Goal: Task Accomplishment & Management: Use online tool/utility

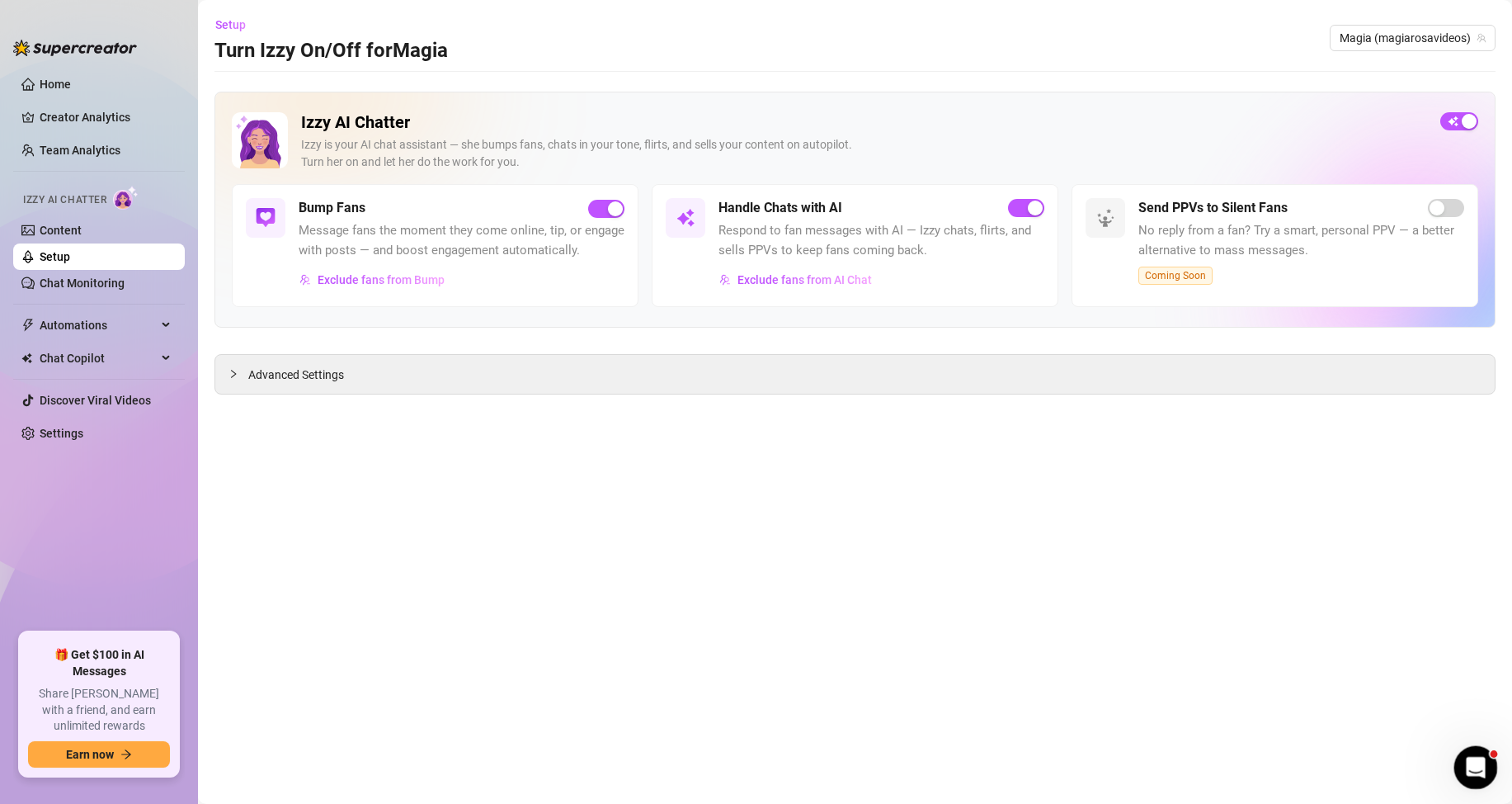
click at [1465, 763] on icon "Open Intercom Messenger" at bounding box center [1474, 765] width 27 height 27
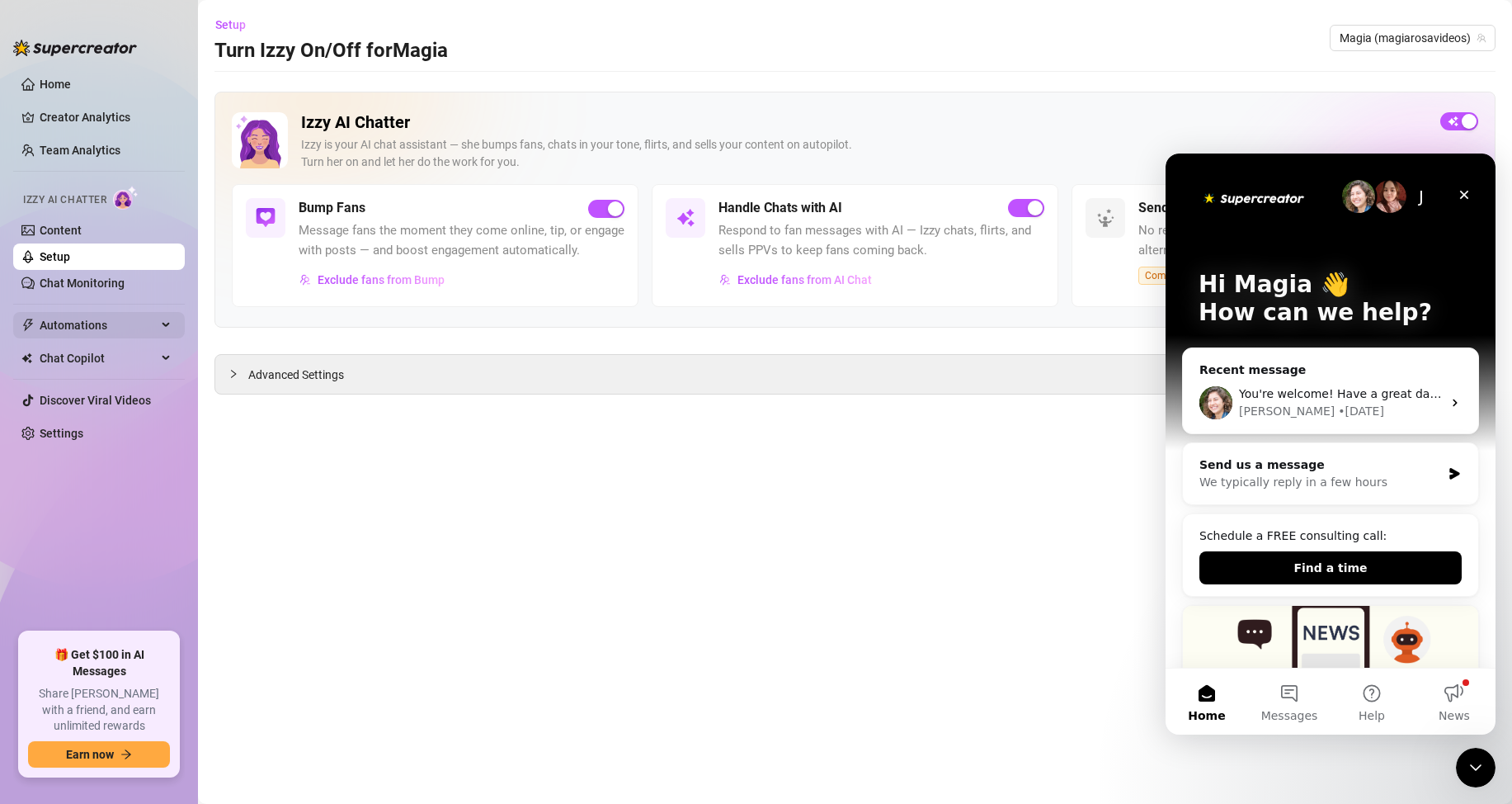
click at [62, 326] on span "Automations" at bounding box center [98, 326] width 117 height 26
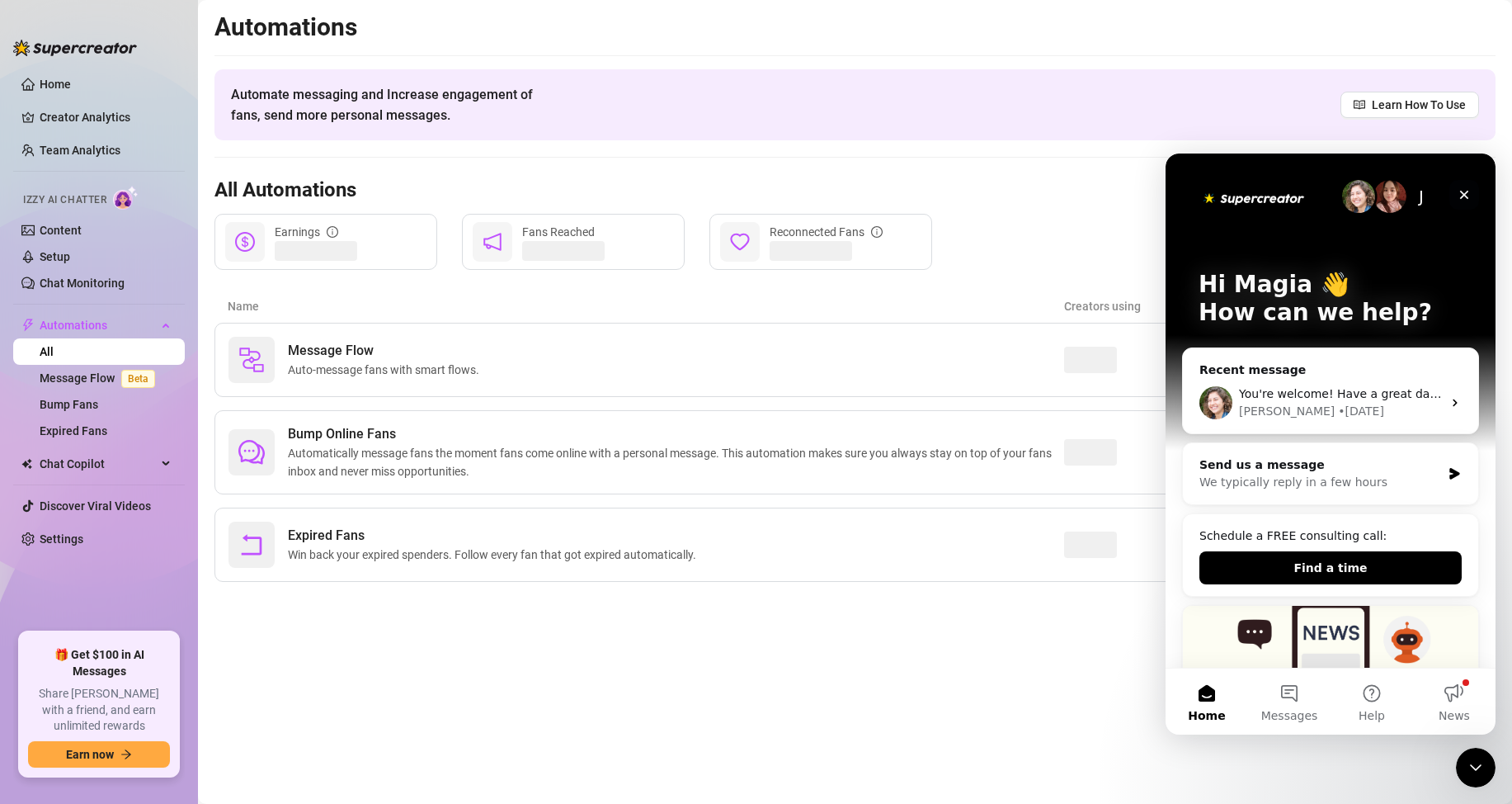
click at [1464, 199] on icon "Close" at bounding box center [1464, 195] width 13 height 13
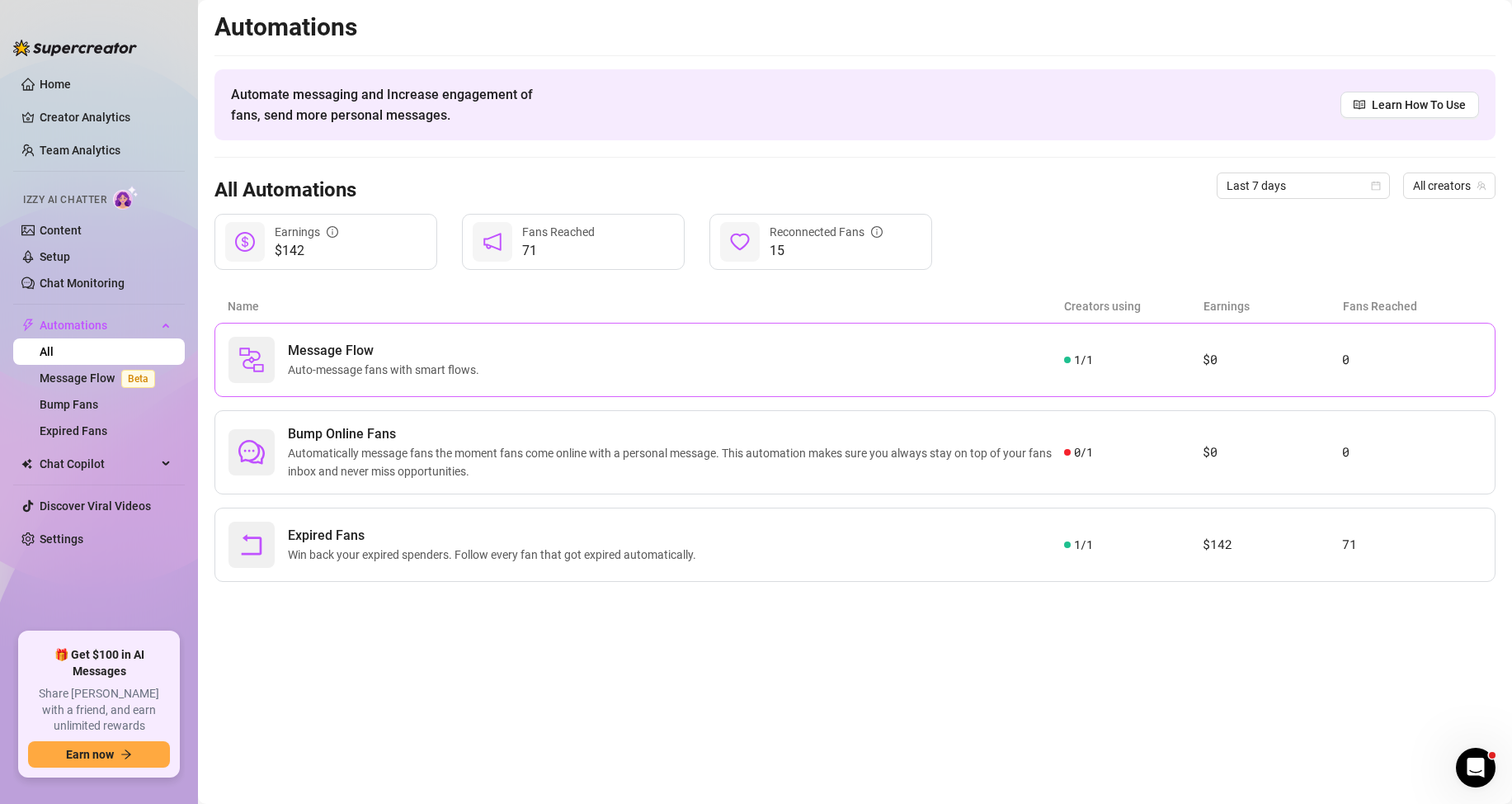
click at [719, 355] on div "Message Flow Auto-message fans with smart flows." at bounding box center [646, 360] width 836 height 47
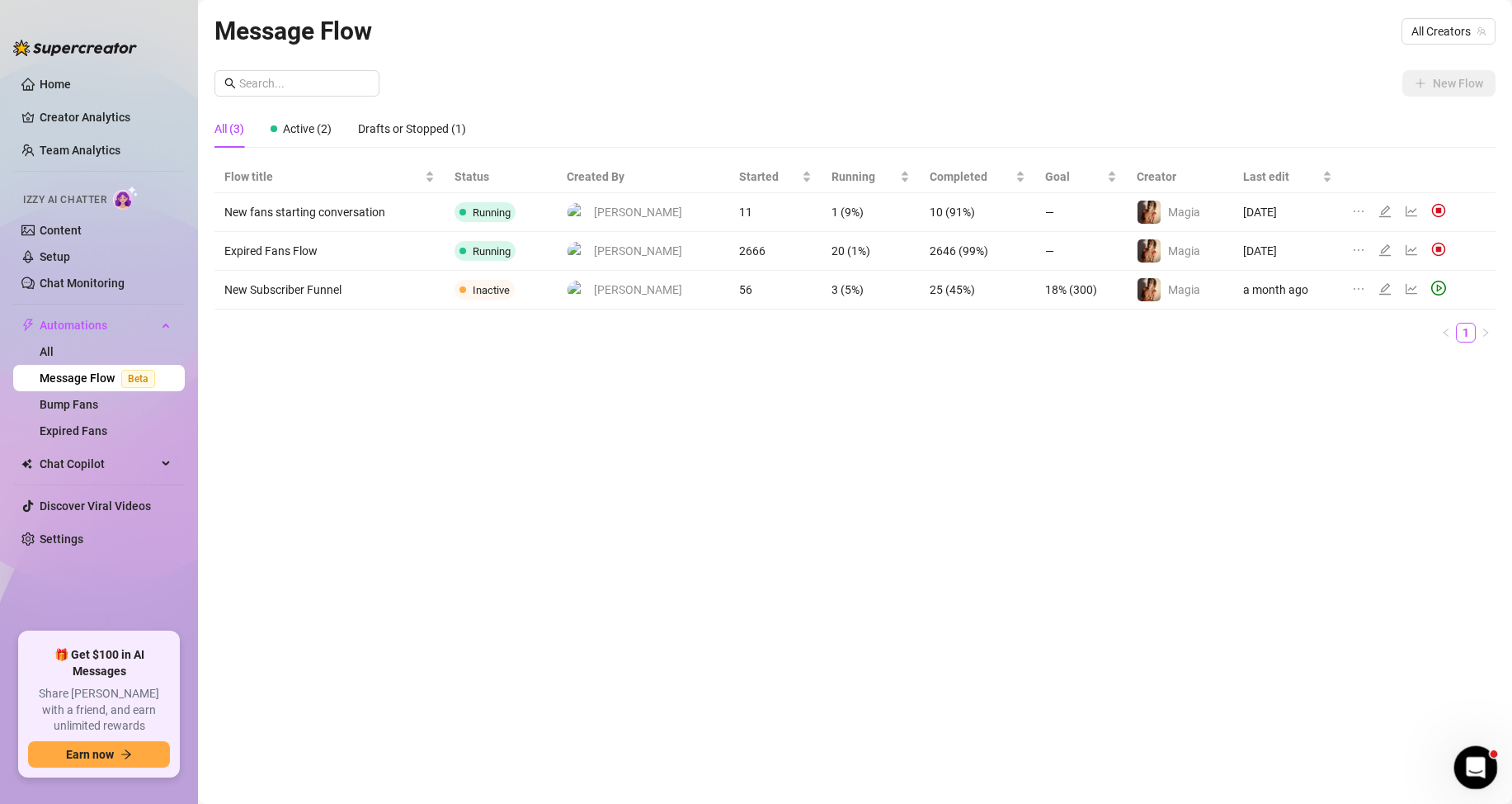
click at [1468, 764] on icon "Open Intercom Messenger" at bounding box center [1474, 765] width 27 height 27
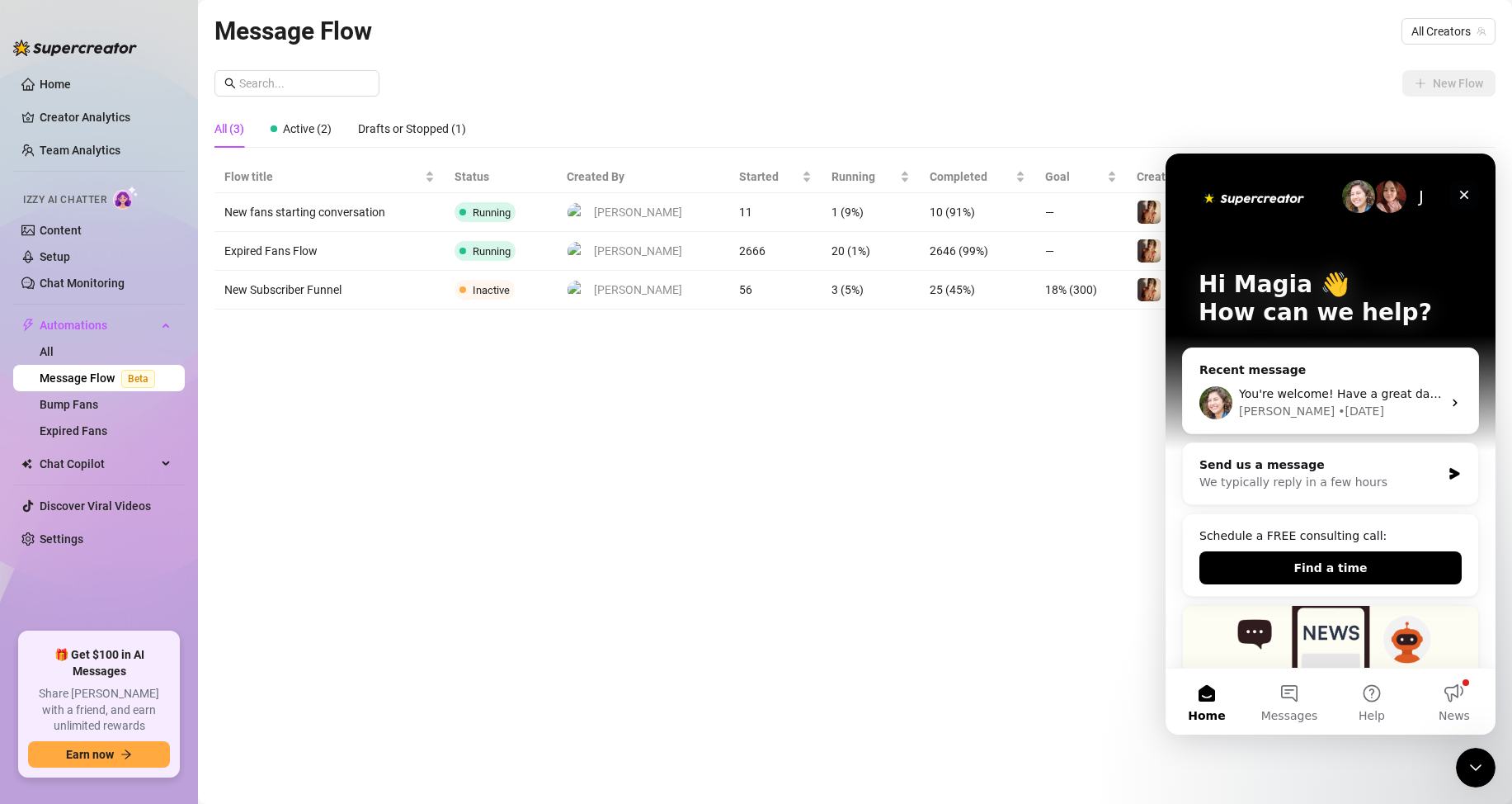
drag, startPoint x: 2639, startPoint y: 233, endPoint x: 1461, endPoint y: 196, distance: 1178.6
click at [1461, 196] on icon "Close" at bounding box center [1464, 195] width 13 height 13
